Goal: Check status

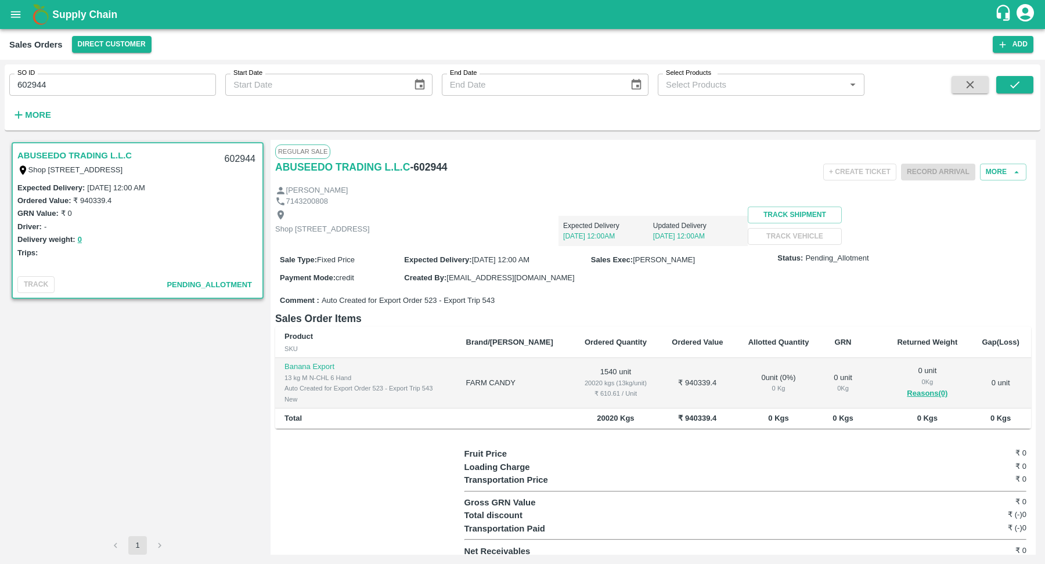
click at [590, 399] on div "₹ 610.61 / Unit" at bounding box center [615, 393] width 69 height 10
click at [585, 399] on div "₹ 610.61 / Unit" at bounding box center [615, 393] width 69 height 10
